Goal: Transaction & Acquisition: Purchase product/service

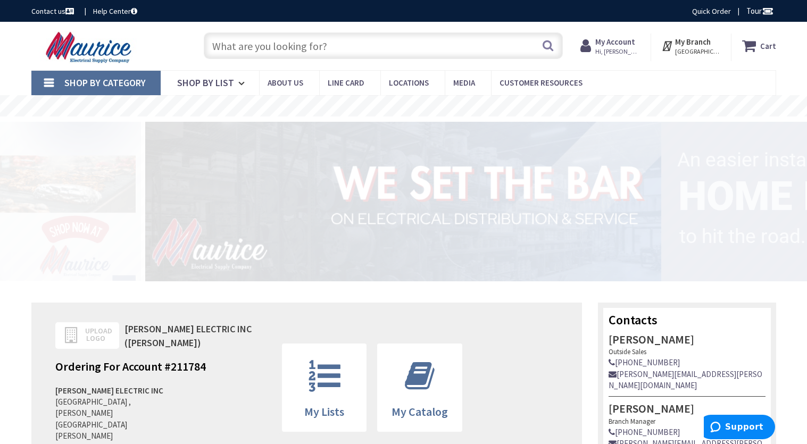
click at [637, 35] on div "My Account Hi, Paul Paul Cameron pcameron@tribbleelectric.com My Catalog My Sho…" at bounding box center [610, 48] width 81 height 28
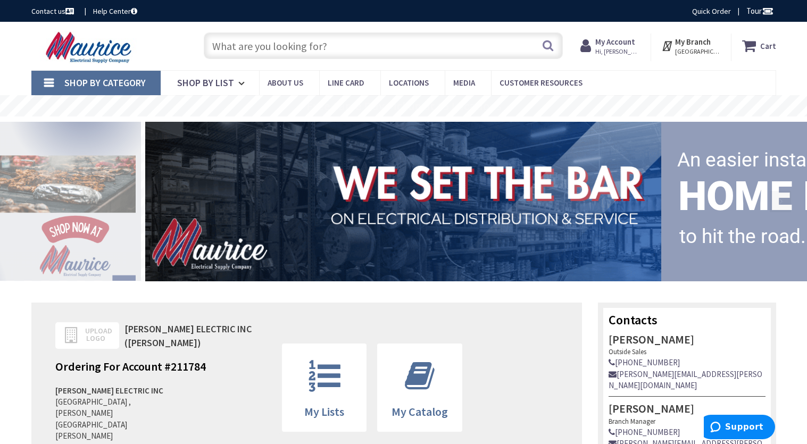
click at [421, 48] on input "text" at bounding box center [383, 45] width 359 height 27
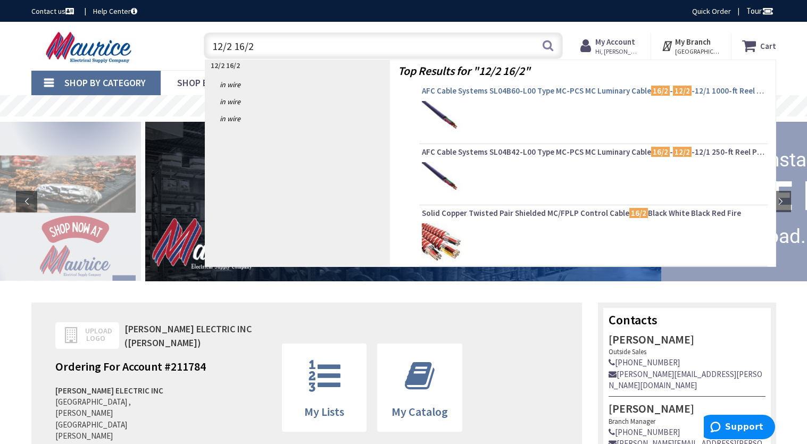
type input "12/2 16/2"
click at [445, 93] on span "AFC Cable Systems SL04B60-L00 Type MC-PCS MC Luminary Cable 16/2 - 12/2 -12/1 1…" at bounding box center [593, 91] width 343 height 11
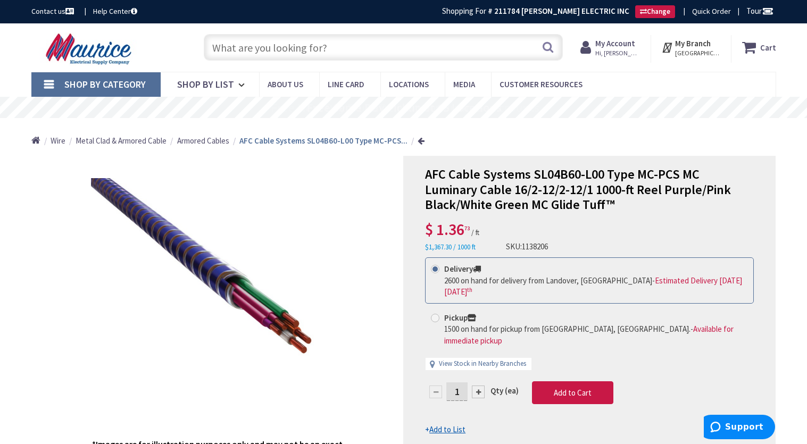
click at [362, 45] on input "text" at bounding box center [383, 47] width 359 height 27
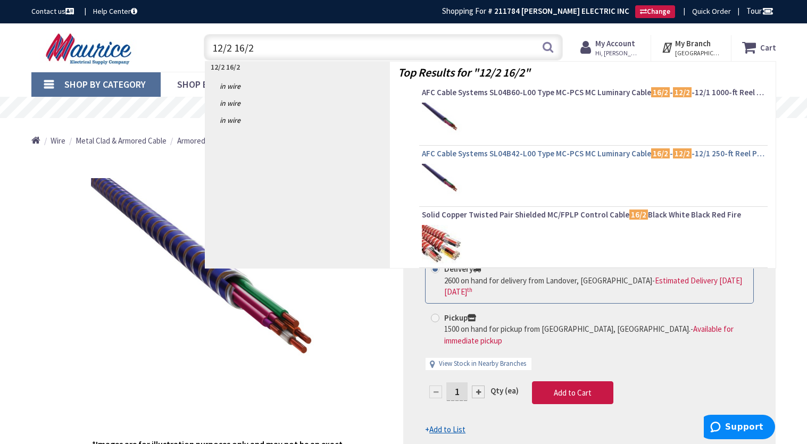
type input "12/2 16/2"
click at [452, 155] on span "AFC Cable Systems SL04B42-L00 Type MC-PCS MC Luminary Cable 16/2 - 12/2 -12/1 2…" at bounding box center [593, 153] width 343 height 11
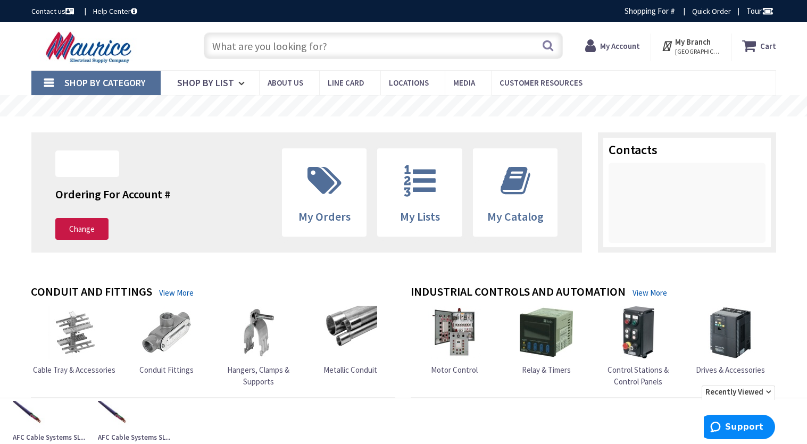
click at [55, 74] on link "Shop By Category" at bounding box center [95, 83] width 129 height 24
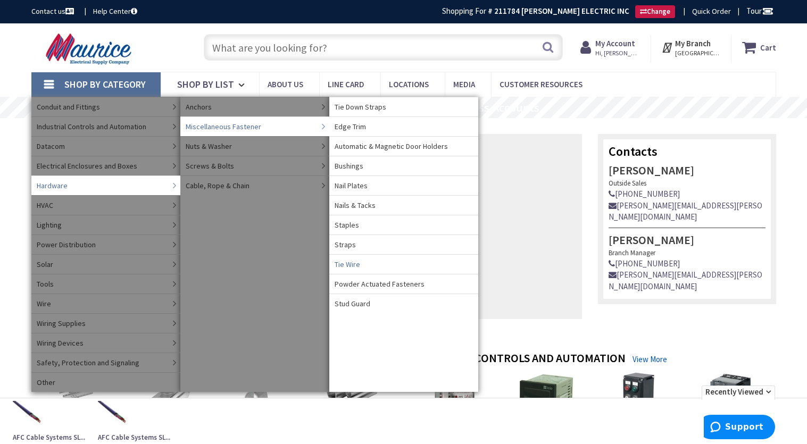
click at [354, 264] on span "Tie Wire" at bounding box center [348, 264] width 26 height 11
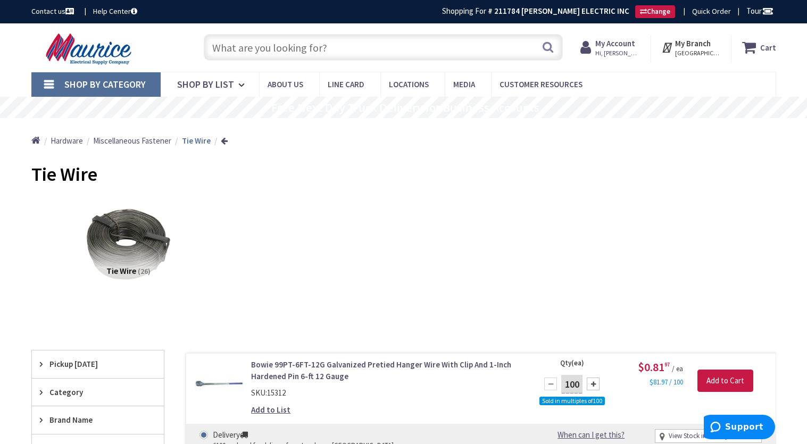
click at [342, 54] on input "text" at bounding box center [383, 47] width 359 height 27
